Goal: Find specific page/section: Find specific page/section

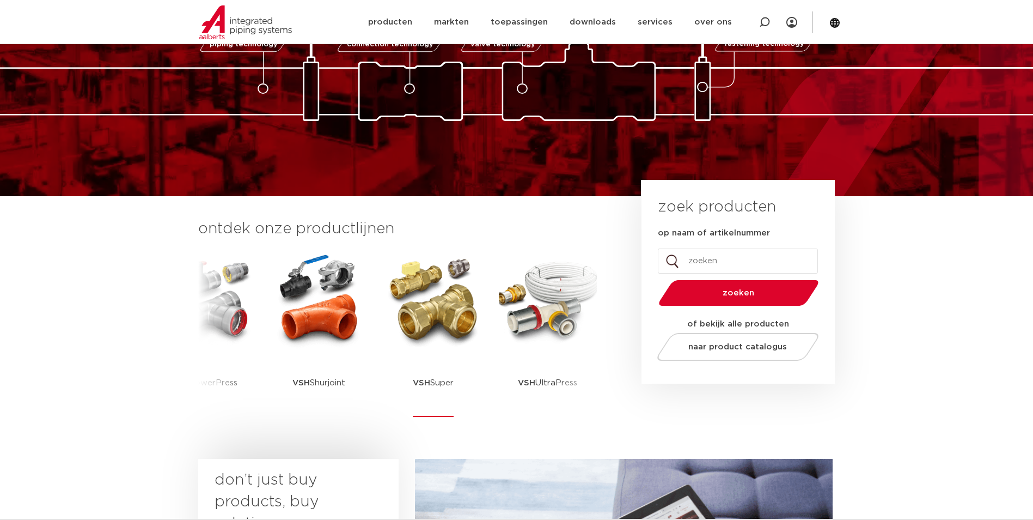
click at [418, 318] on img at bounding box center [434, 300] width 98 height 98
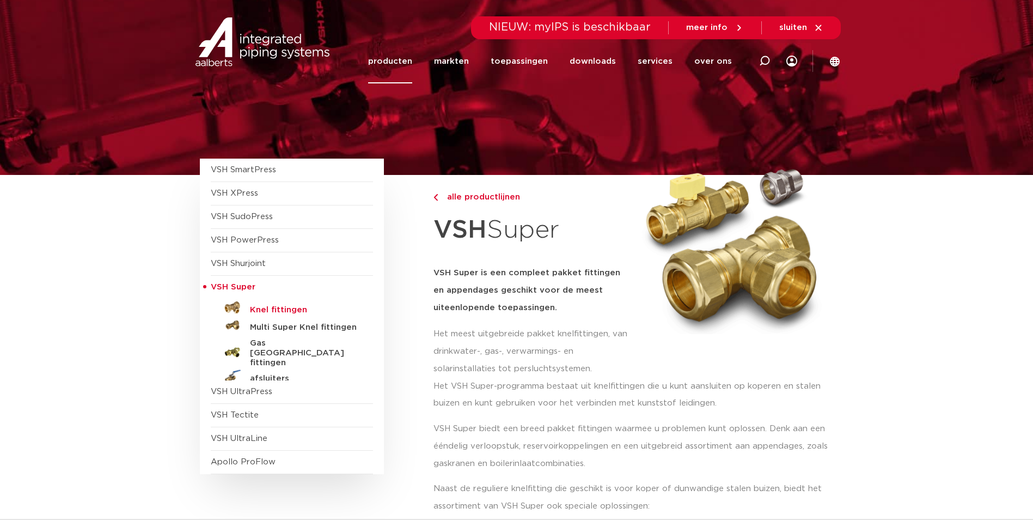
click at [285, 307] on h5 "Knel fittingen" at bounding box center [304, 310] width 108 height 10
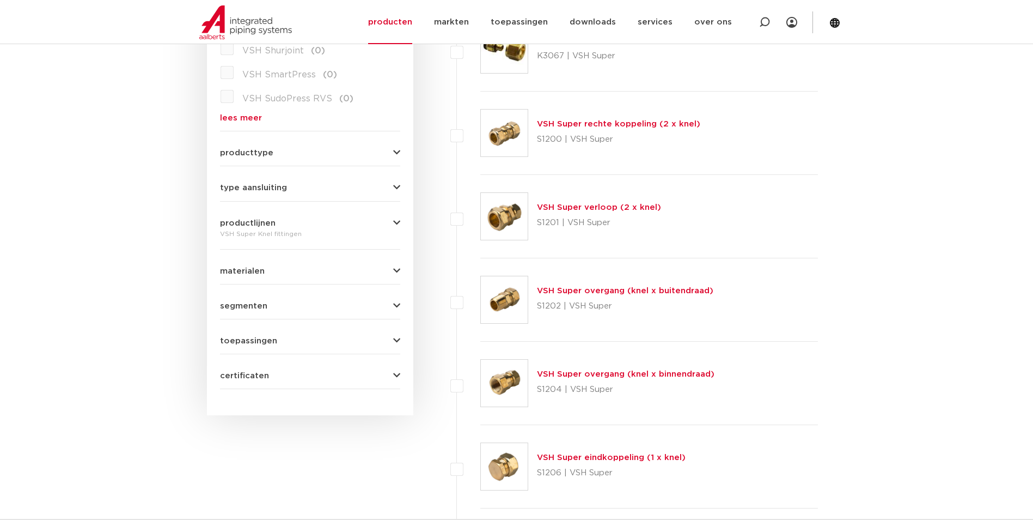
click at [491, 375] on img at bounding box center [504, 383] width 47 height 47
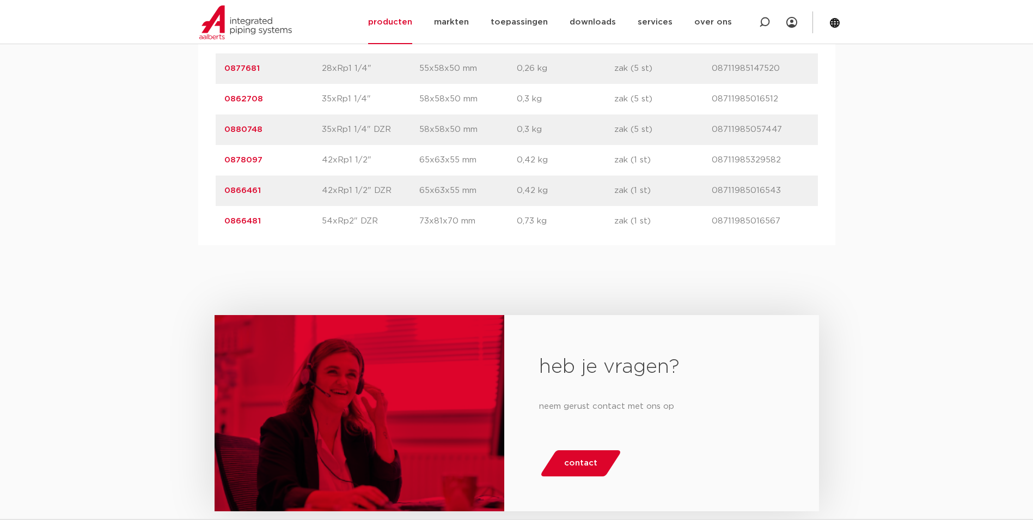
scroll to position [1907, 0]
